Goal: Task Accomplishment & Management: Use online tool/utility

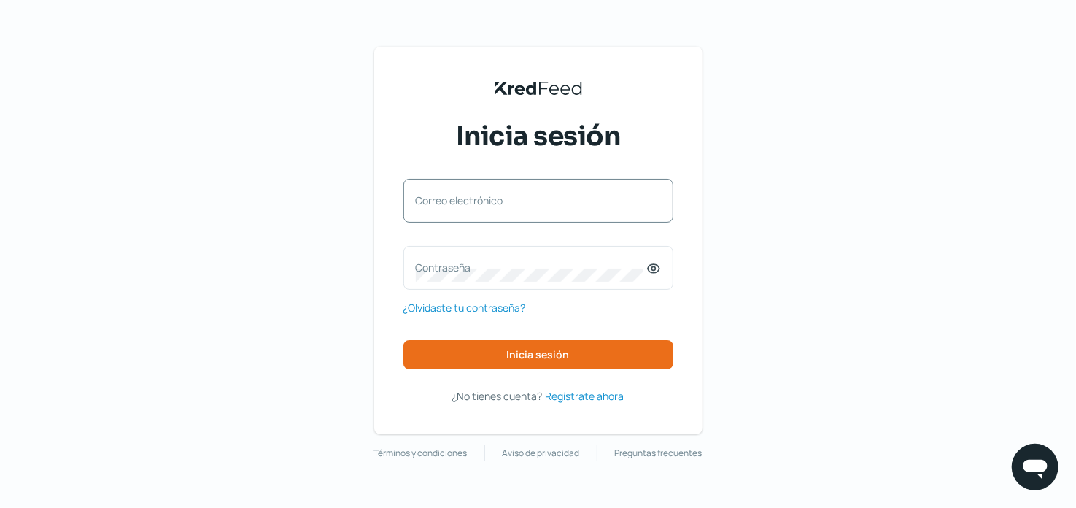
click at [512, 202] on label "Correo electrónico" at bounding box center [531, 200] width 231 height 14
click at [512, 202] on input "Correo electrónico" at bounding box center [538, 207] width 245 height 13
type input "[PERSON_NAME][EMAIL_ADDRESS][DOMAIN_NAME]"
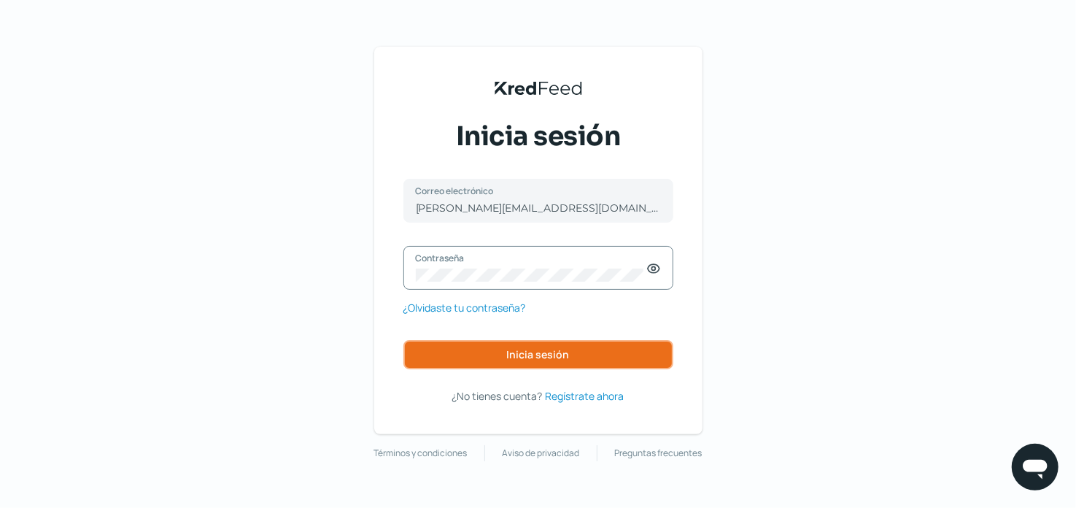
click at [562, 357] on span "Inicia sesión" at bounding box center [538, 354] width 63 height 10
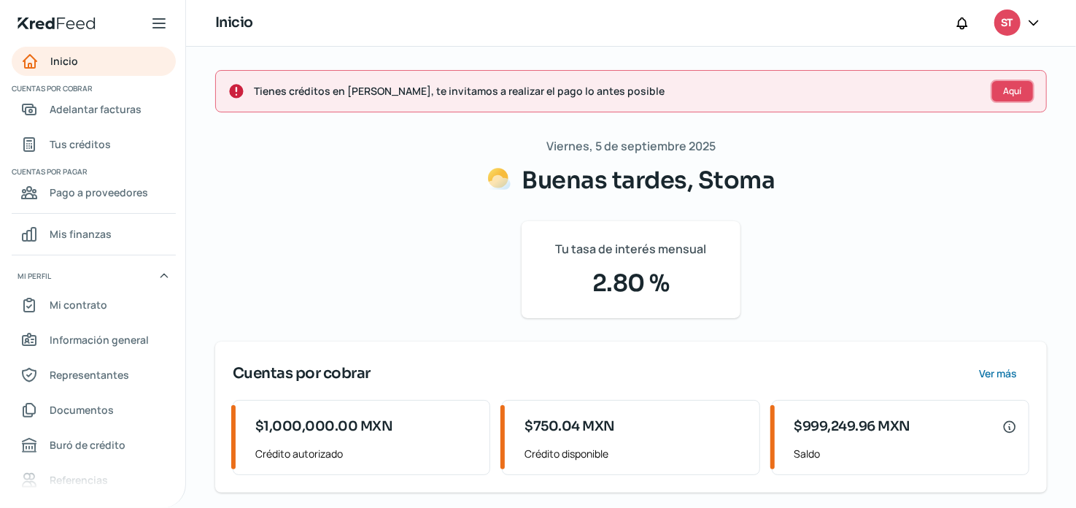
click at [1008, 87] on span "Aquí" at bounding box center [1013, 91] width 18 height 9
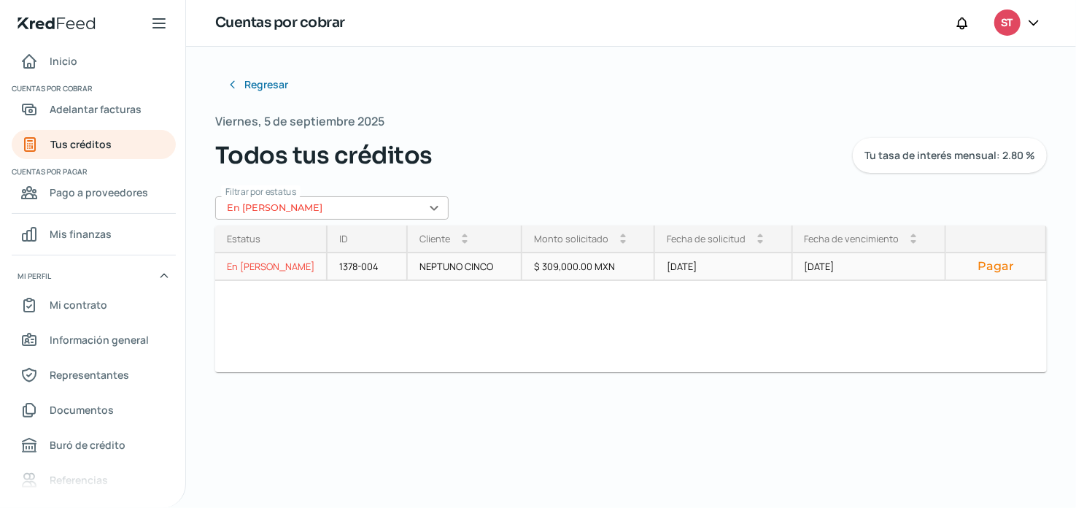
click at [1007, 266] on button "Pagar" at bounding box center [996, 266] width 76 height 15
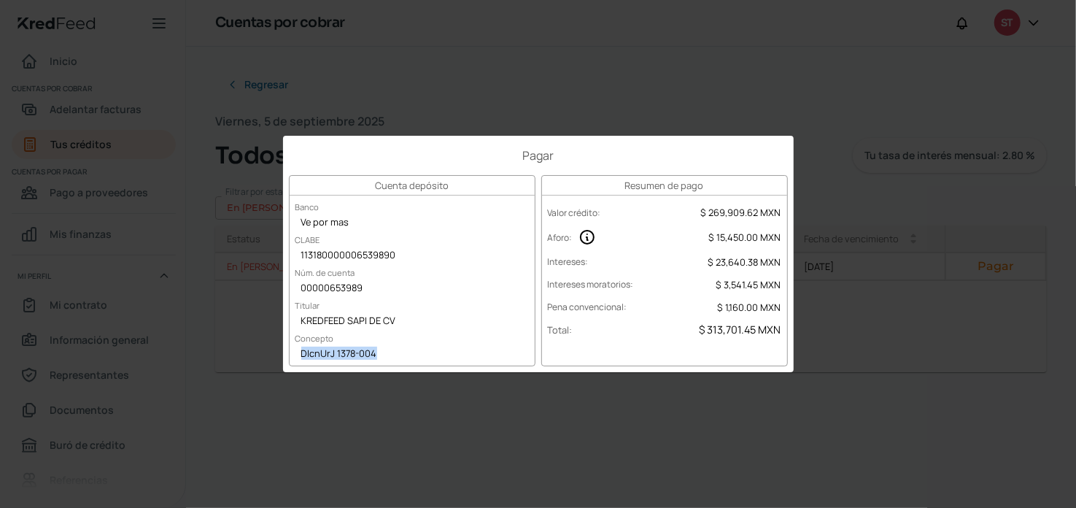
copy div "DIcnUrJ 1378-004"
click at [414, 411] on div "Pagar Cuenta depósito Banco Ve por mas CLABE 113180000006539890 Núm. de cuenta …" at bounding box center [538, 254] width 1076 height 508
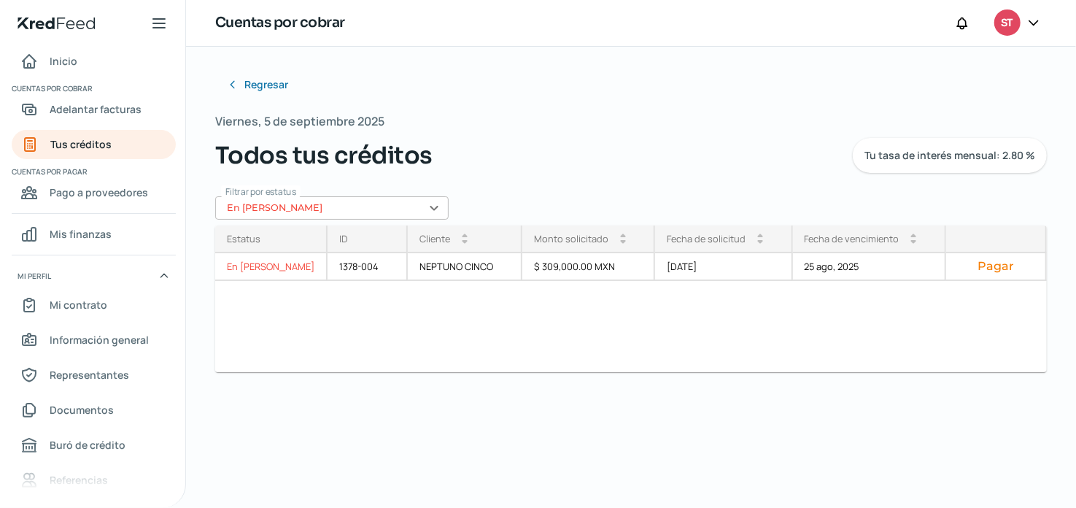
click at [1034, 20] on icon at bounding box center [1033, 22] width 15 height 15
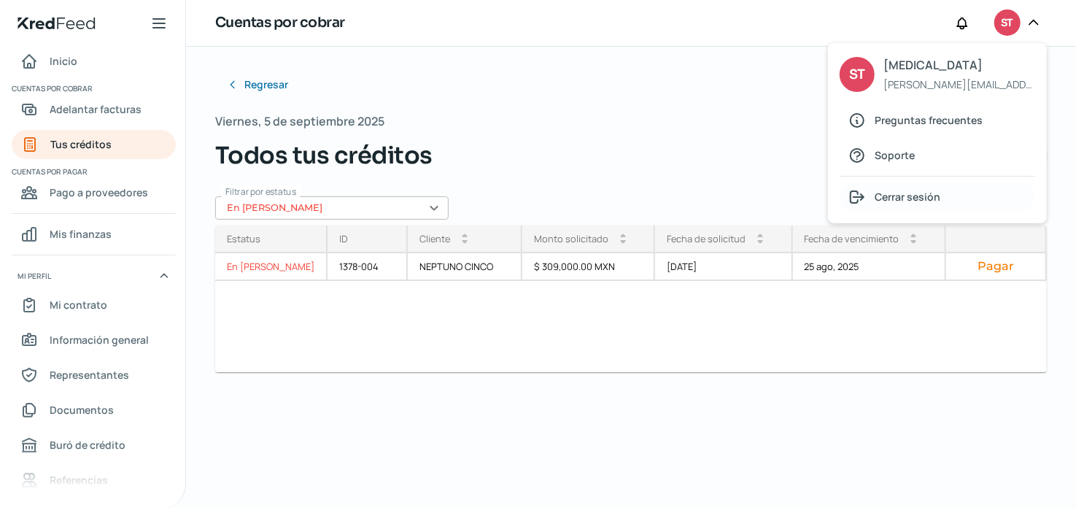
click at [975, 190] on div "Cerrar sesión" at bounding box center [938, 196] width 196 height 29
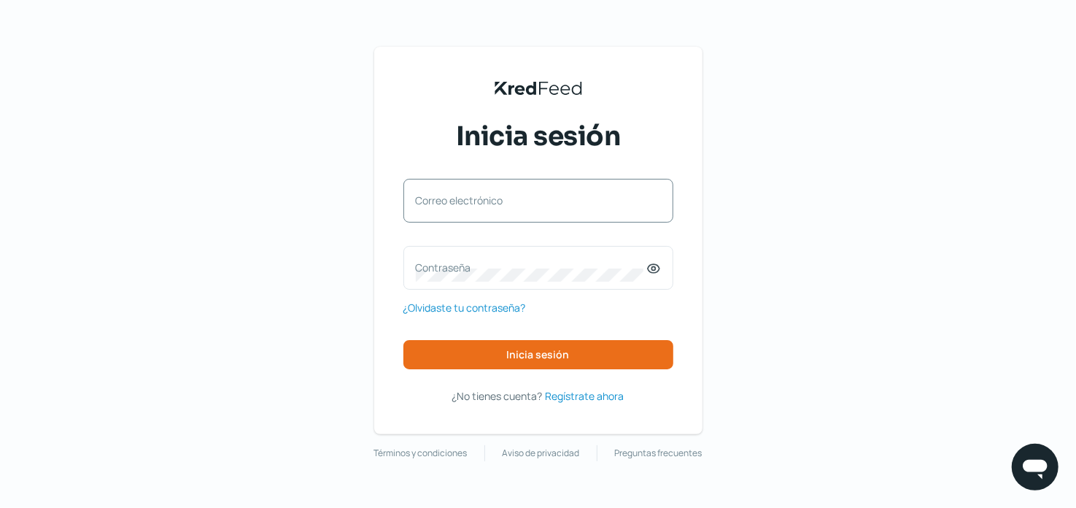
click at [557, 196] on label "Correo electrónico" at bounding box center [531, 200] width 231 height 14
click at [557, 201] on input "Correo electrónico" at bounding box center [538, 207] width 245 height 13
type input "[PERSON_NAME][EMAIL_ADDRESS][DOMAIN_NAME]"
click at [524, 264] on label "Contraseña" at bounding box center [531, 267] width 231 height 14
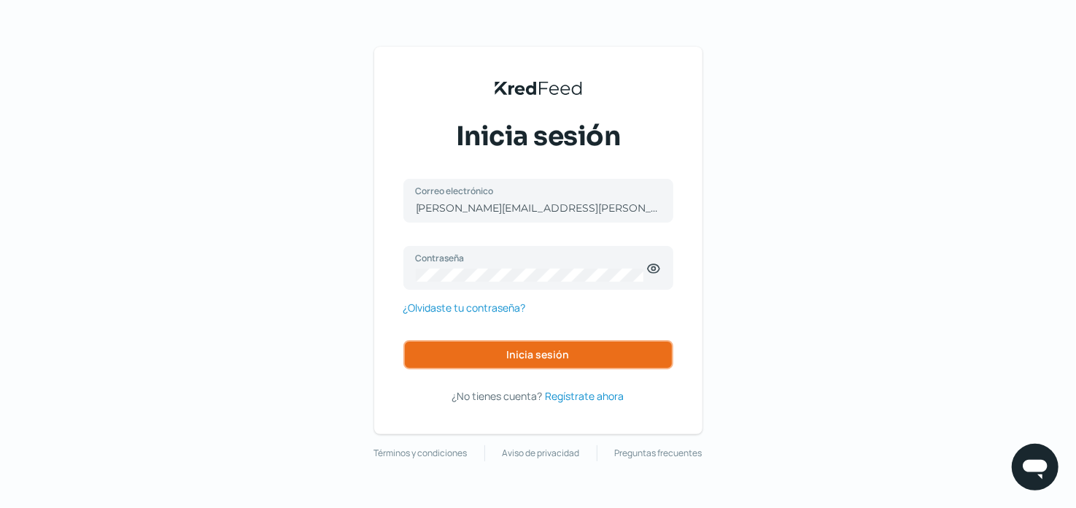
click at [562, 364] on button "Inicia sesión" at bounding box center [538, 354] width 270 height 29
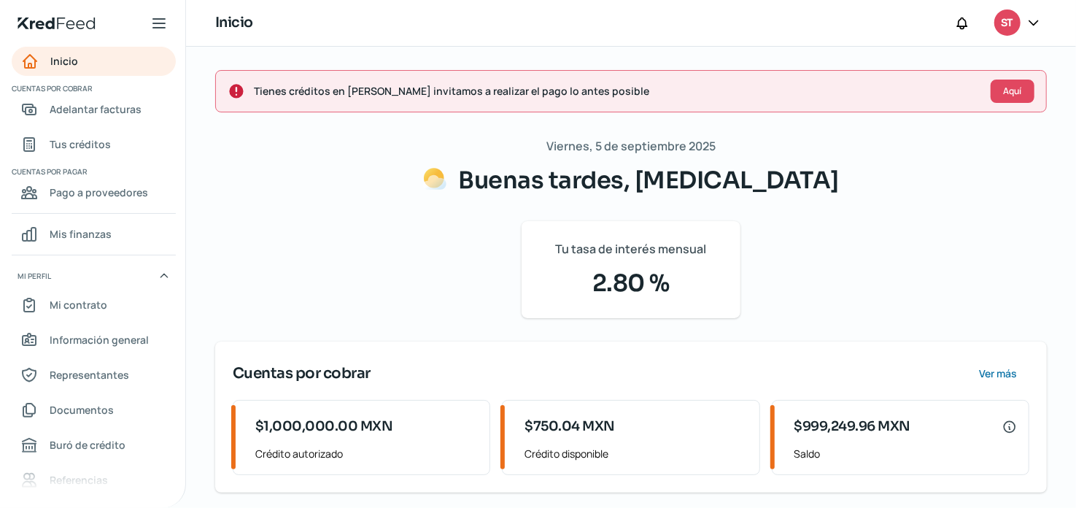
click at [1036, 21] on icon at bounding box center [1033, 22] width 15 height 15
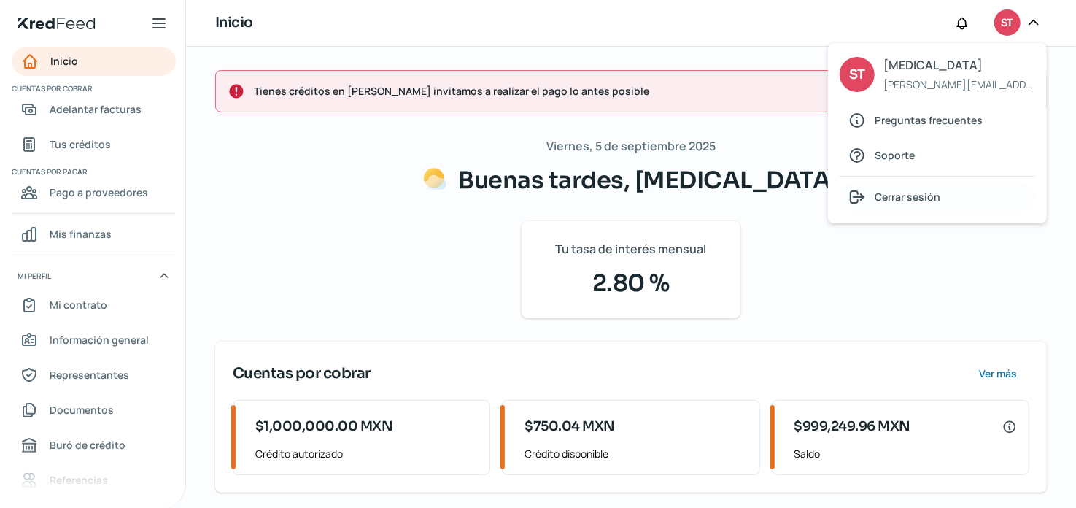
click at [960, 196] on div "Cerrar sesión" at bounding box center [938, 196] width 196 height 29
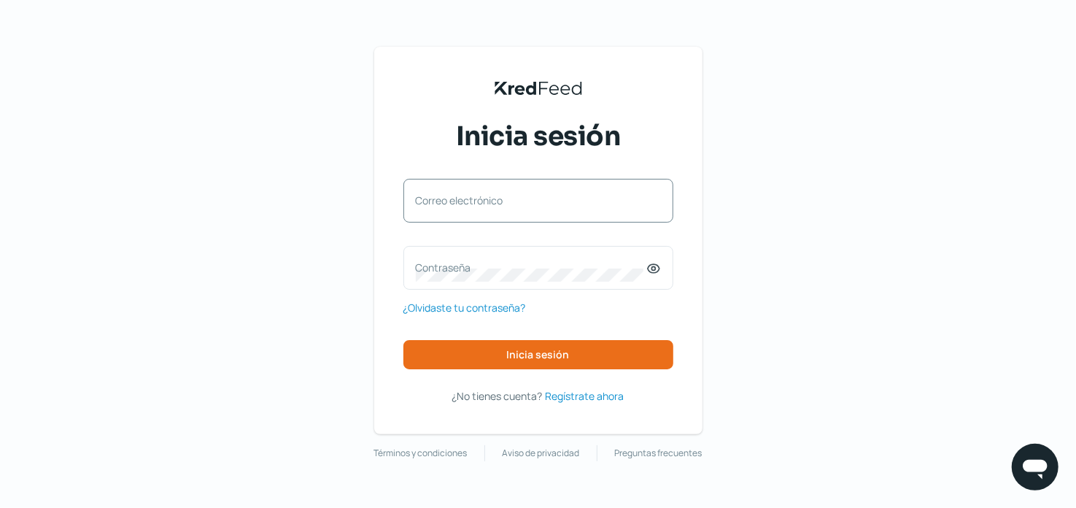
click at [557, 187] on div "Correo electrónico" at bounding box center [538, 201] width 270 height 44
type input "[PERSON_NAME][EMAIL_ADDRESS][DOMAIN_NAME]"
click at [487, 287] on div "Contraseña" at bounding box center [538, 268] width 270 height 44
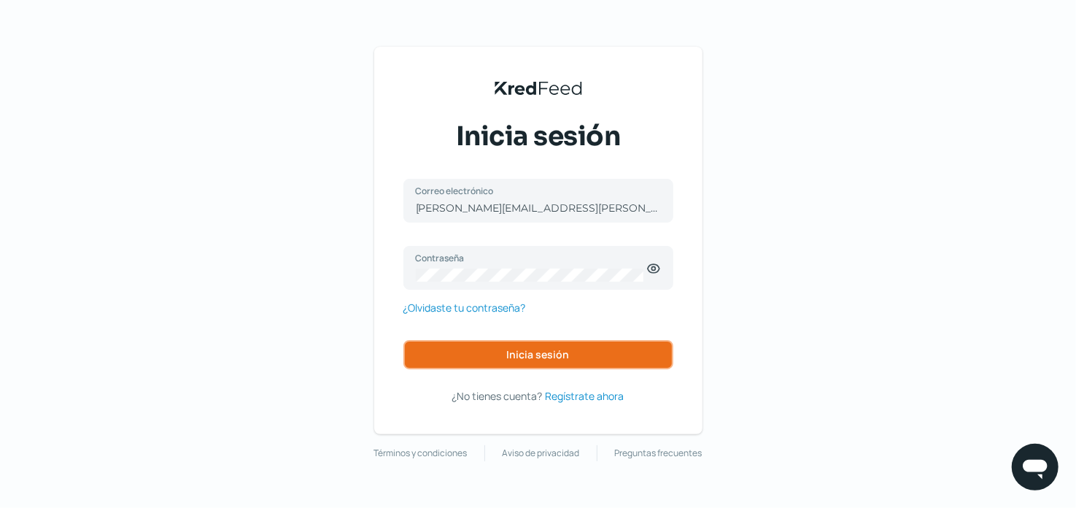
click at [562, 355] on span "Inicia sesión" at bounding box center [538, 354] width 63 height 10
